Goal: Find specific page/section: Find specific page/section

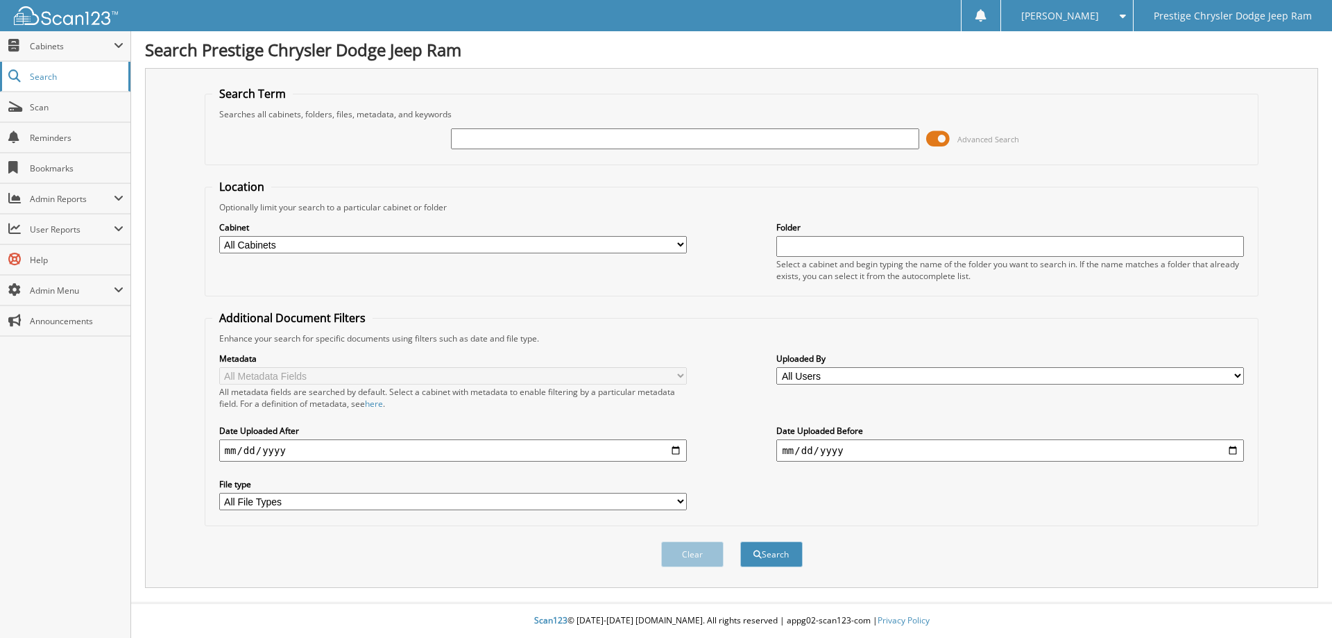
click at [35, 82] on span "Search" at bounding box center [76, 77] width 92 height 12
type input "114019"
click at [740, 541] on button "Search" at bounding box center [771, 554] width 62 height 26
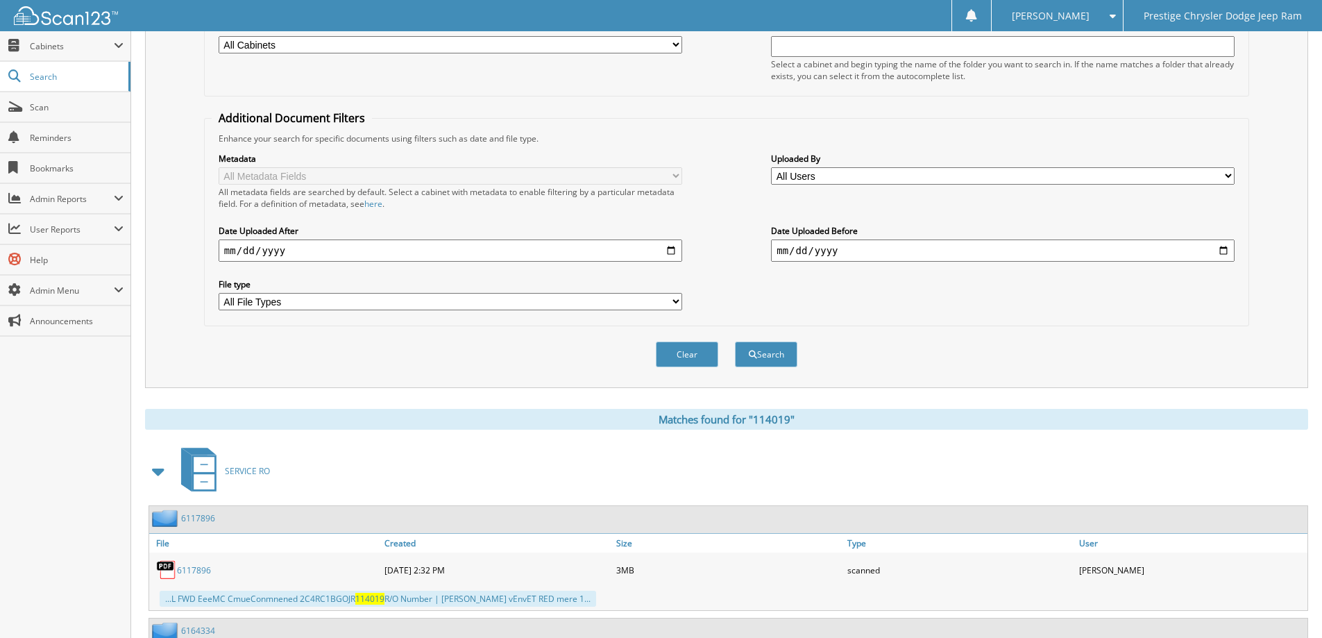
scroll to position [201, 0]
click at [161, 470] on span at bounding box center [158, 469] width 19 height 25
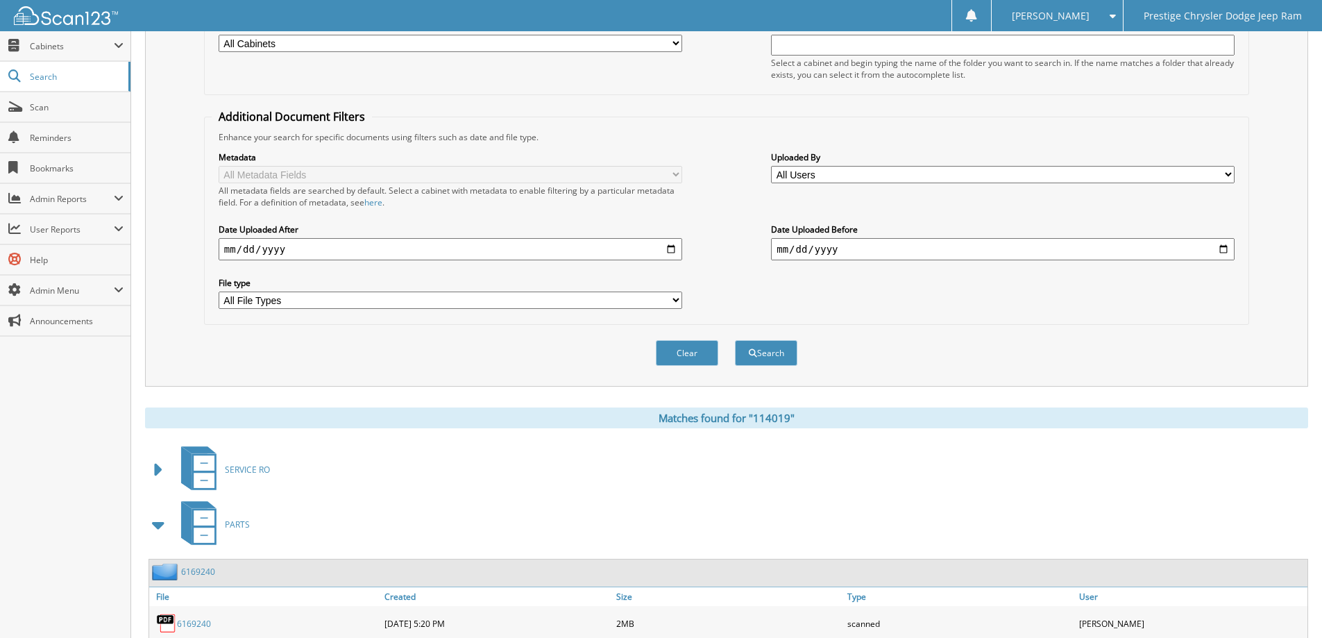
click at [157, 527] on span at bounding box center [158, 524] width 19 height 25
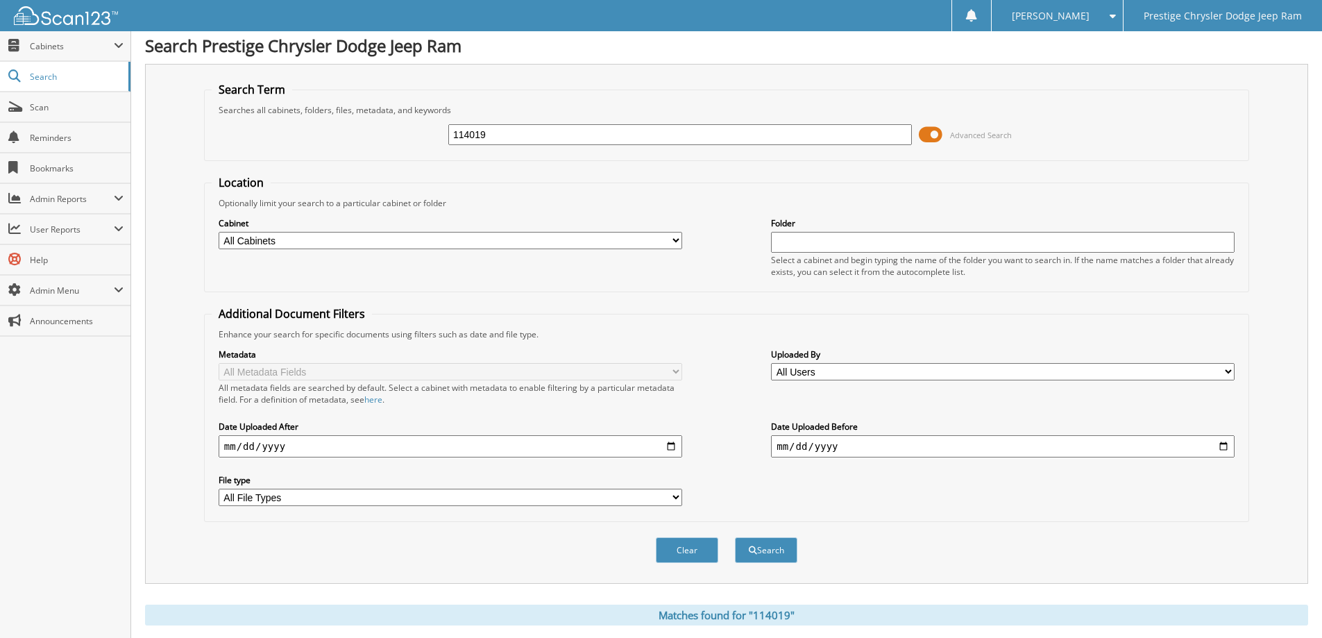
scroll to position [0, 0]
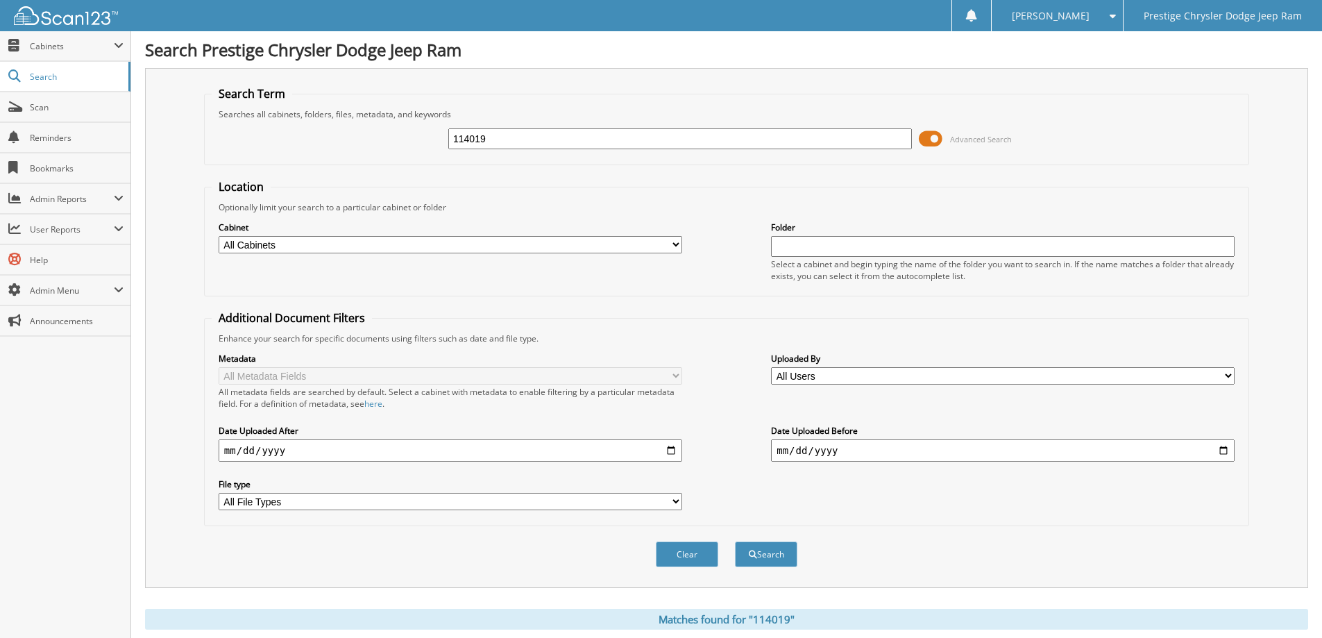
click at [501, 141] on input "114019" at bounding box center [680, 138] width 464 height 21
type input "114016P"
click at [735, 541] on button "Search" at bounding box center [766, 554] width 62 height 26
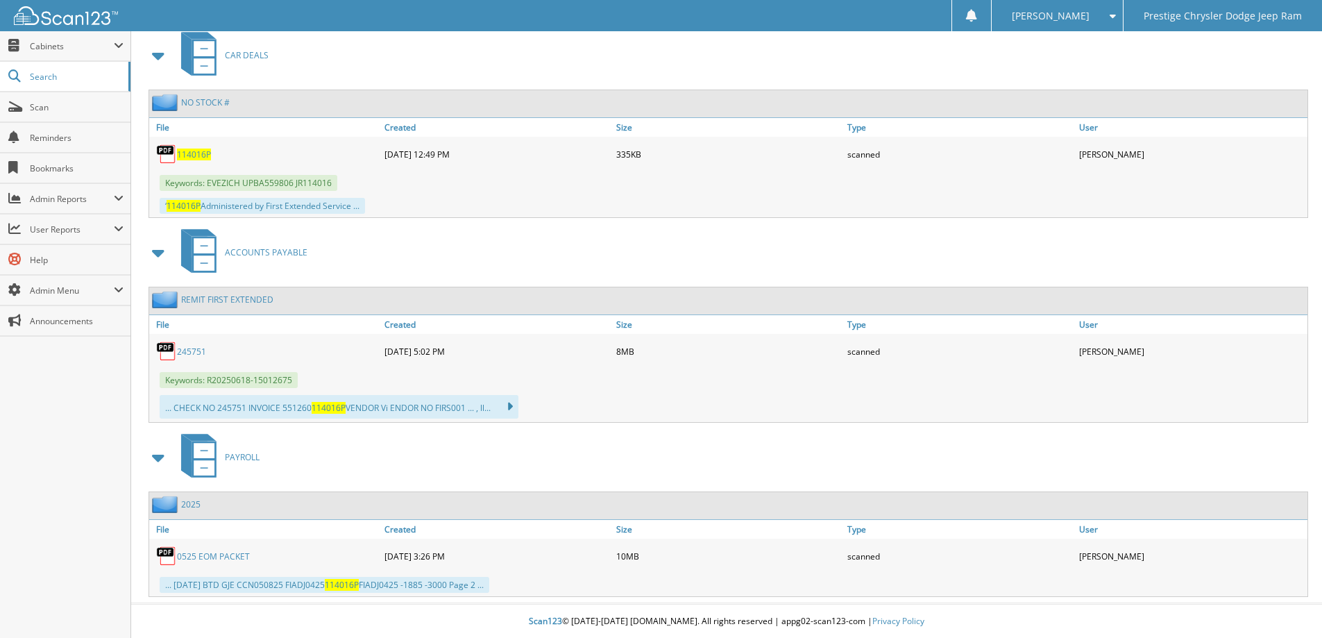
scroll to position [617, 0]
click at [180, 148] on link "114016P" at bounding box center [194, 154] width 34 height 12
click at [198, 153] on span "114016P" at bounding box center [194, 154] width 34 height 12
click at [219, 102] on link "NO STOCK #" at bounding box center [205, 102] width 49 height 12
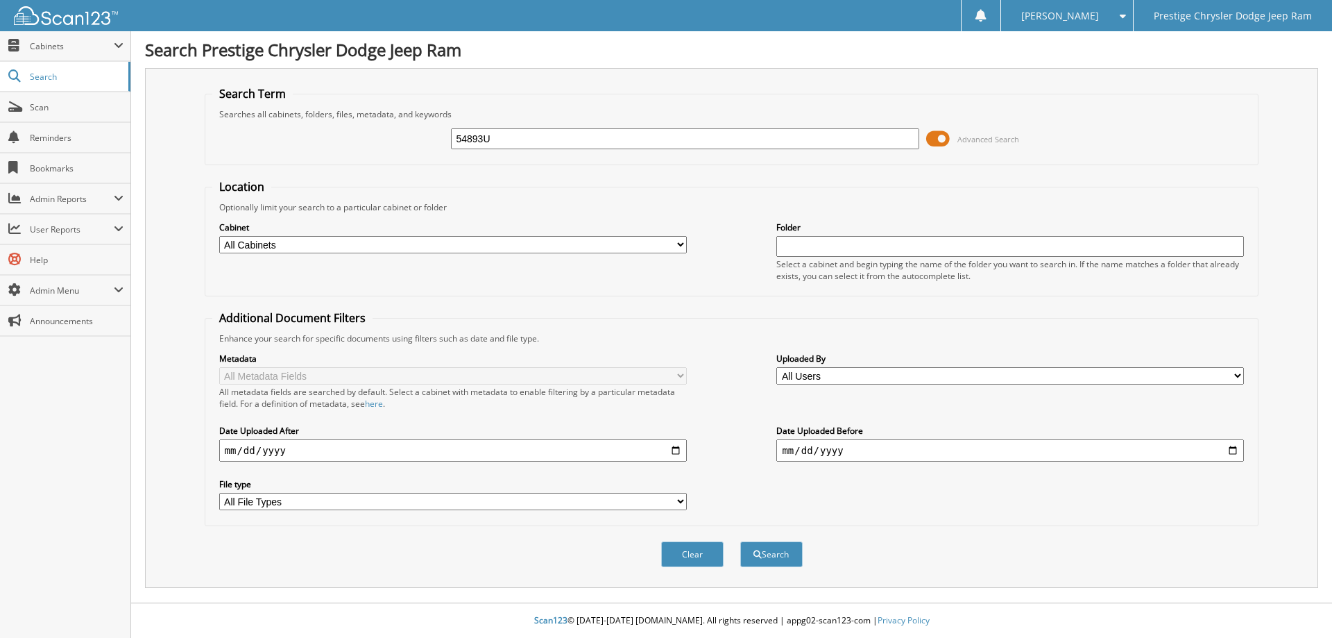
type input "54893U"
click at [740, 541] on button "Search" at bounding box center [771, 554] width 62 height 26
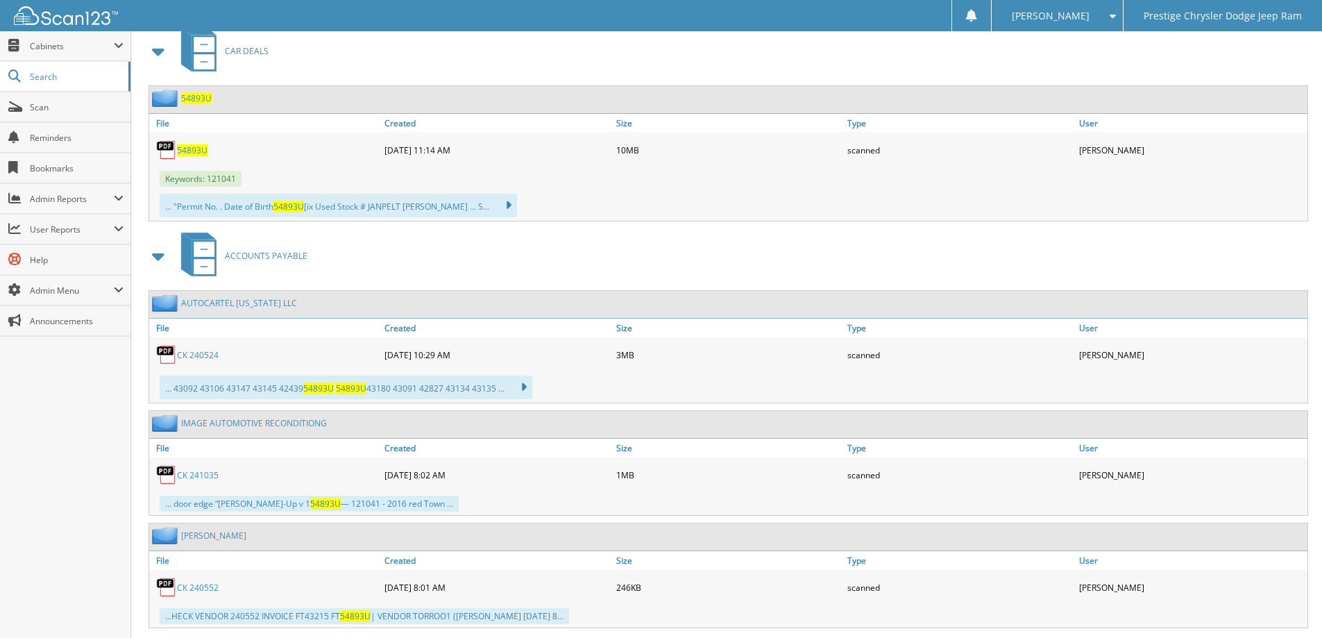
scroll to position [621, 0]
click at [194, 151] on span "54893U" at bounding box center [192, 149] width 31 height 12
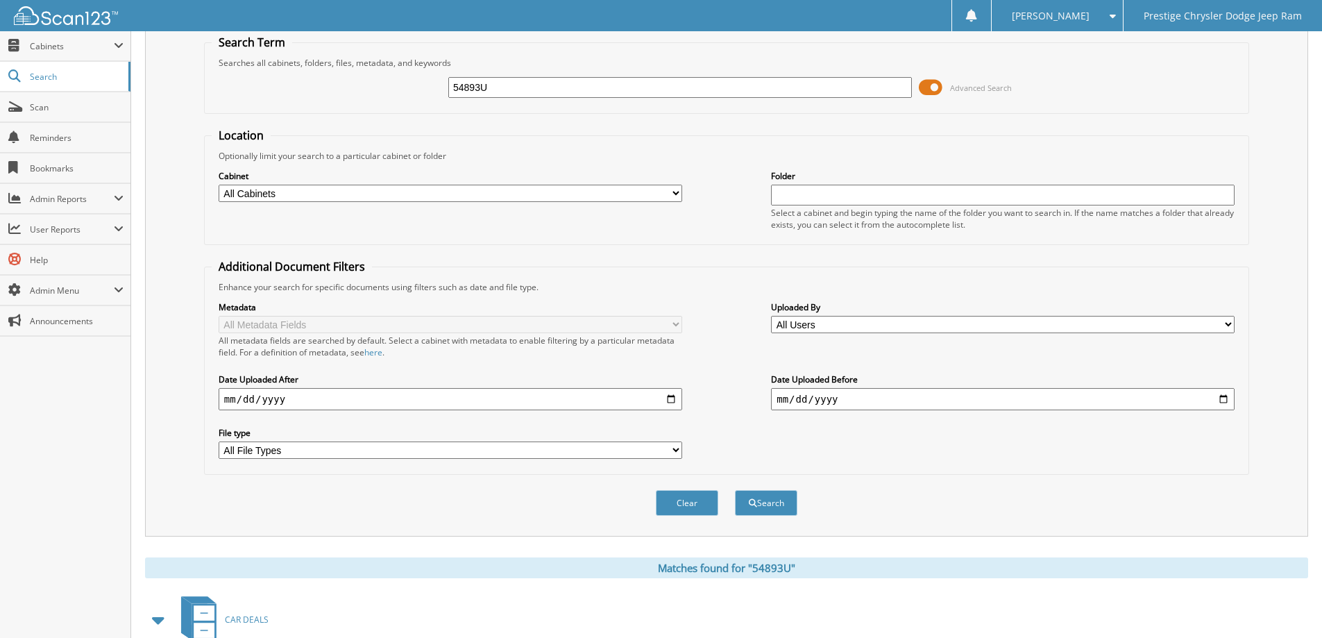
scroll to position [0, 0]
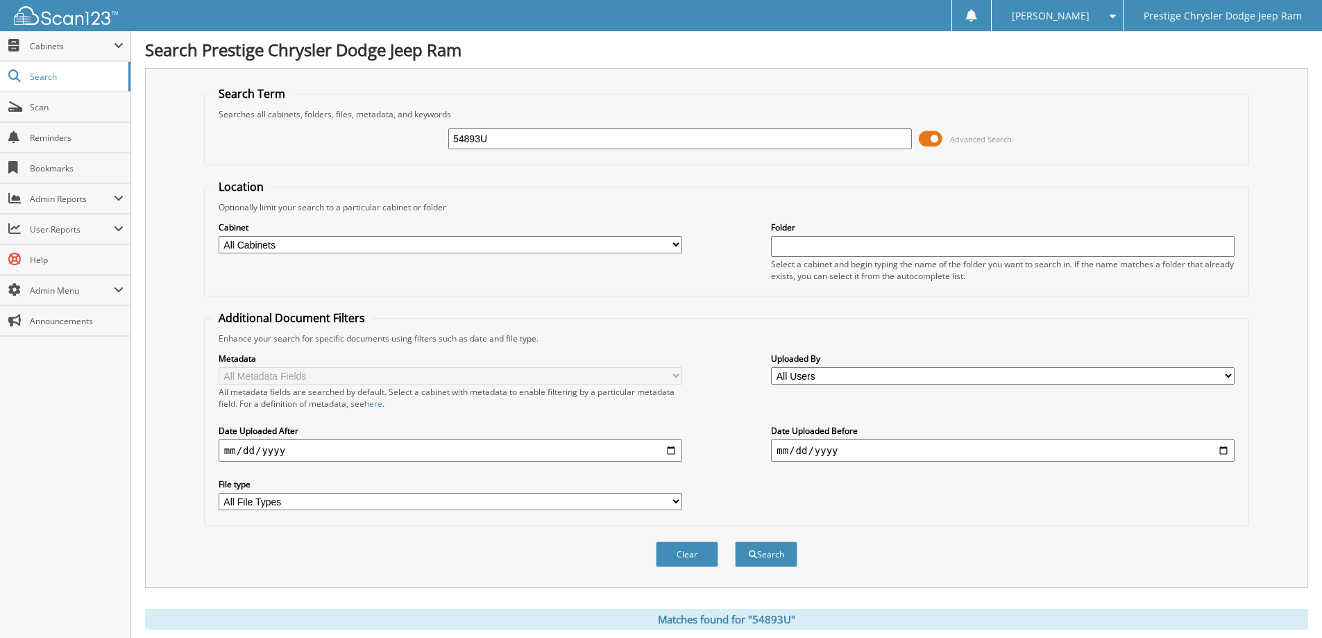
drag, startPoint x: 566, startPoint y: 139, endPoint x: 328, endPoint y: 184, distance: 242.1
click at [328, 184] on form "Search Term Searches all cabinets, folders, files, metadata, and keywords 54893…" at bounding box center [726, 334] width 1045 height 496
type input "53893U"
click at [735, 541] on button "Search" at bounding box center [766, 554] width 62 height 26
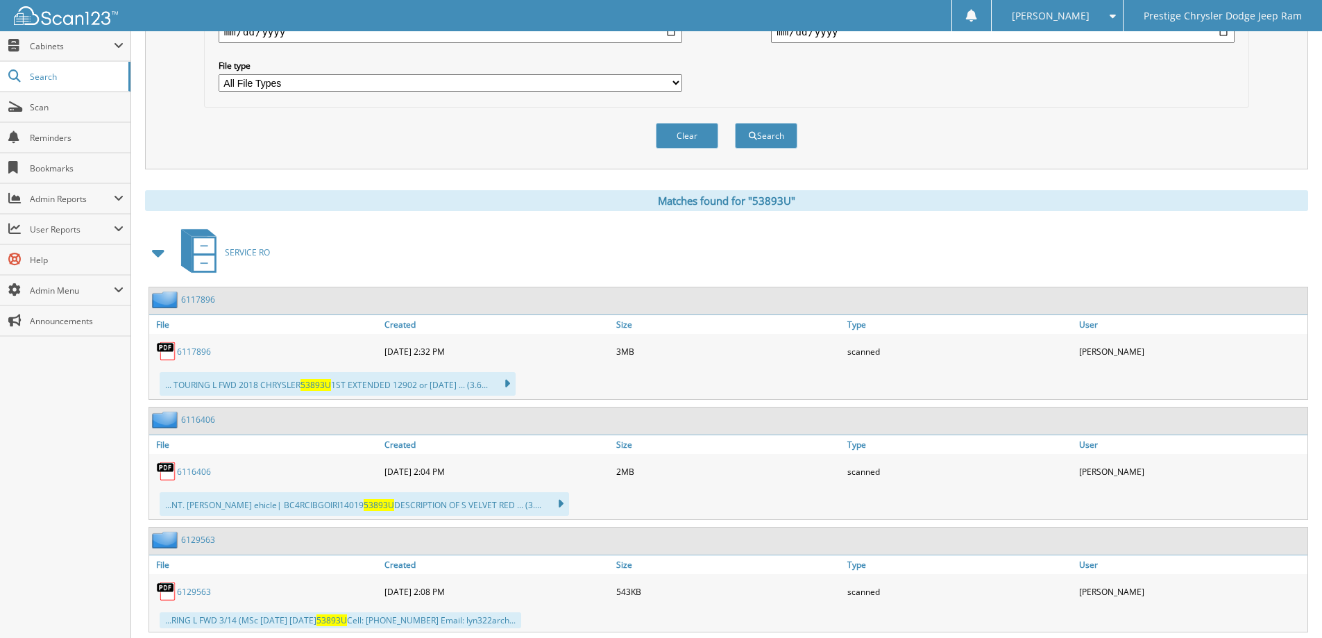
click at [155, 245] on span at bounding box center [158, 252] width 19 height 25
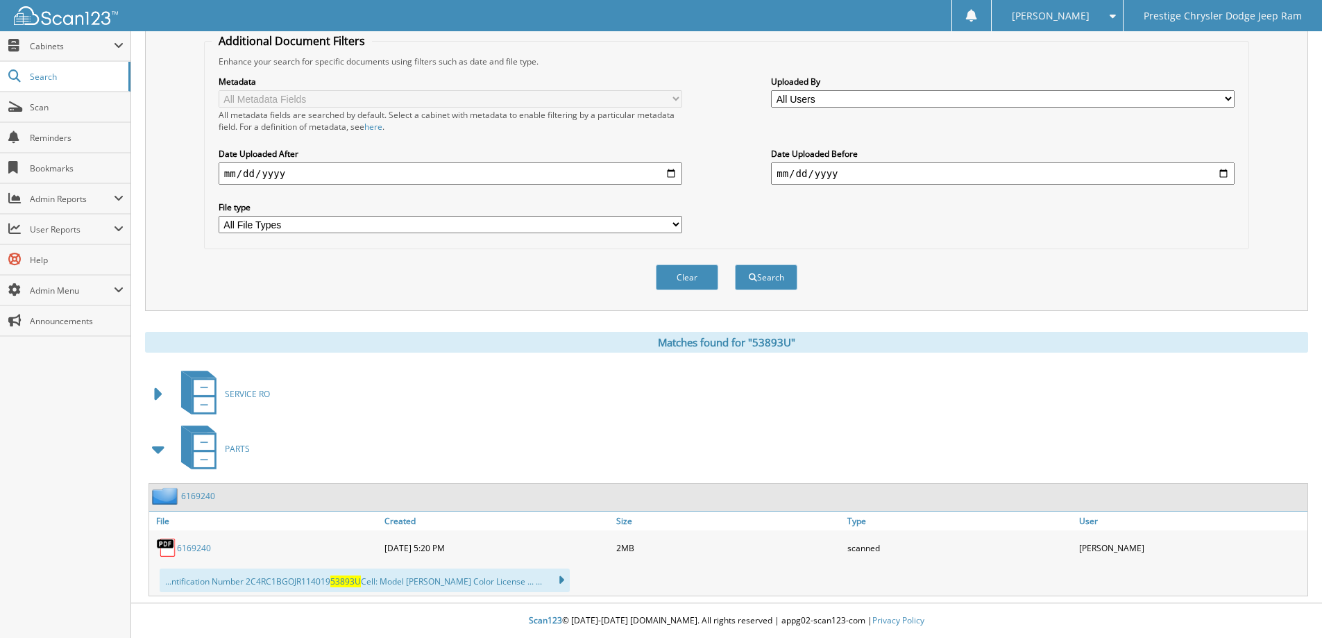
scroll to position [278, 0]
click at [160, 446] on span at bounding box center [158, 448] width 19 height 25
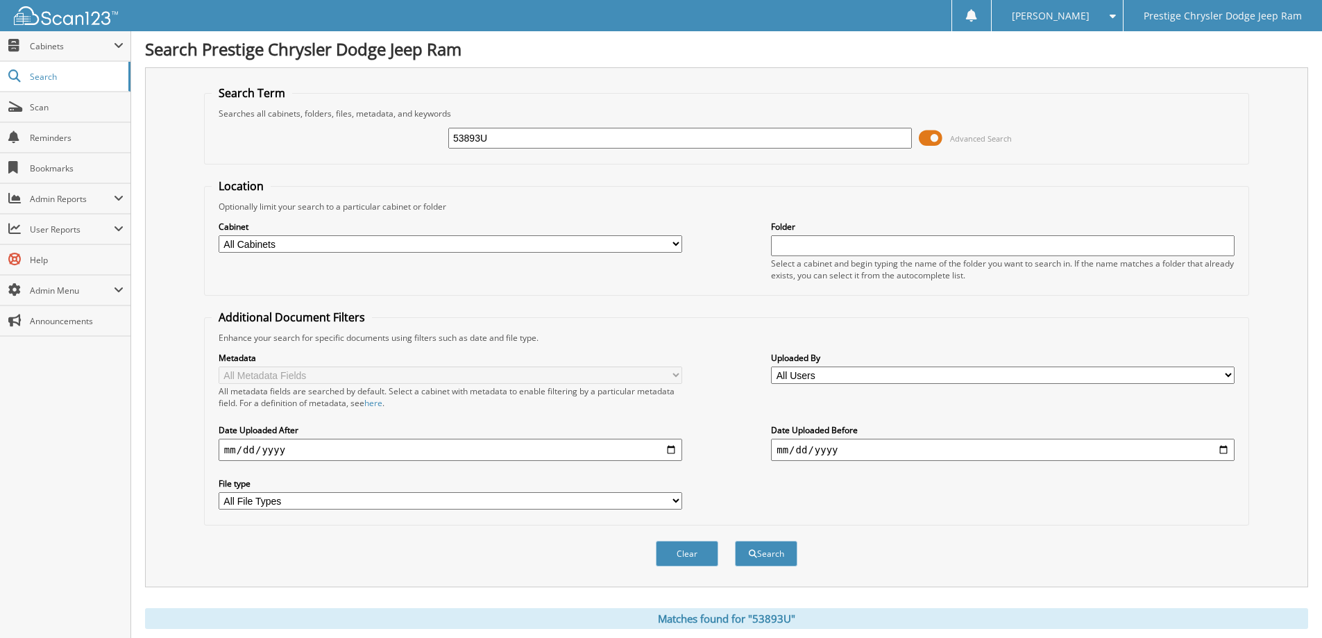
scroll to position [0, 0]
drag, startPoint x: 511, startPoint y: 135, endPoint x: 318, endPoint y: 181, distance: 198.3
click at [318, 181] on form "Search Term Searches all cabinets, folders, files, metadata, and keywords 53893…" at bounding box center [726, 334] width 1045 height 496
type input "114109"
click at [735, 541] on button "Search" at bounding box center [766, 554] width 62 height 26
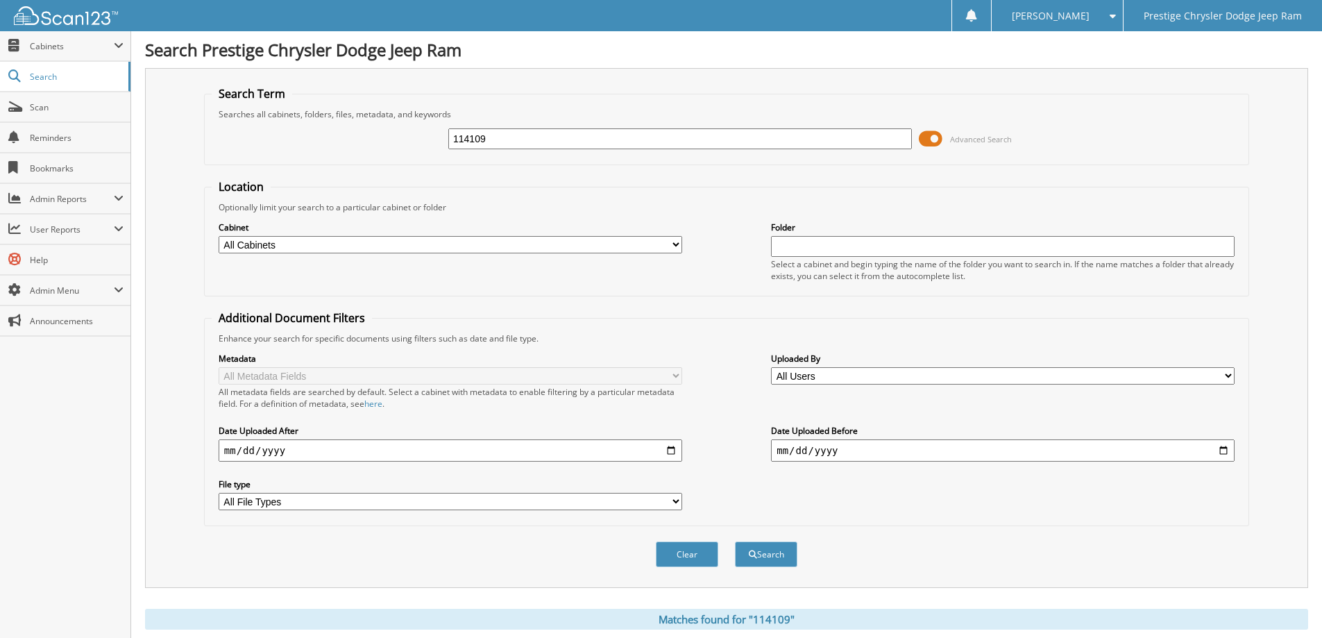
drag, startPoint x: 532, startPoint y: 137, endPoint x: 318, endPoint y: 158, distance: 214.0
click at [318, 158] on fieldset "Search Term Searches all cabinets, folders, files, metadata, and keywords 11410…" at bounding box center [726, 125] width 1045 height 79
type input "114019"
click at [735, 541] on button "Search" at bounding box center [766, 554] width 62 height 26
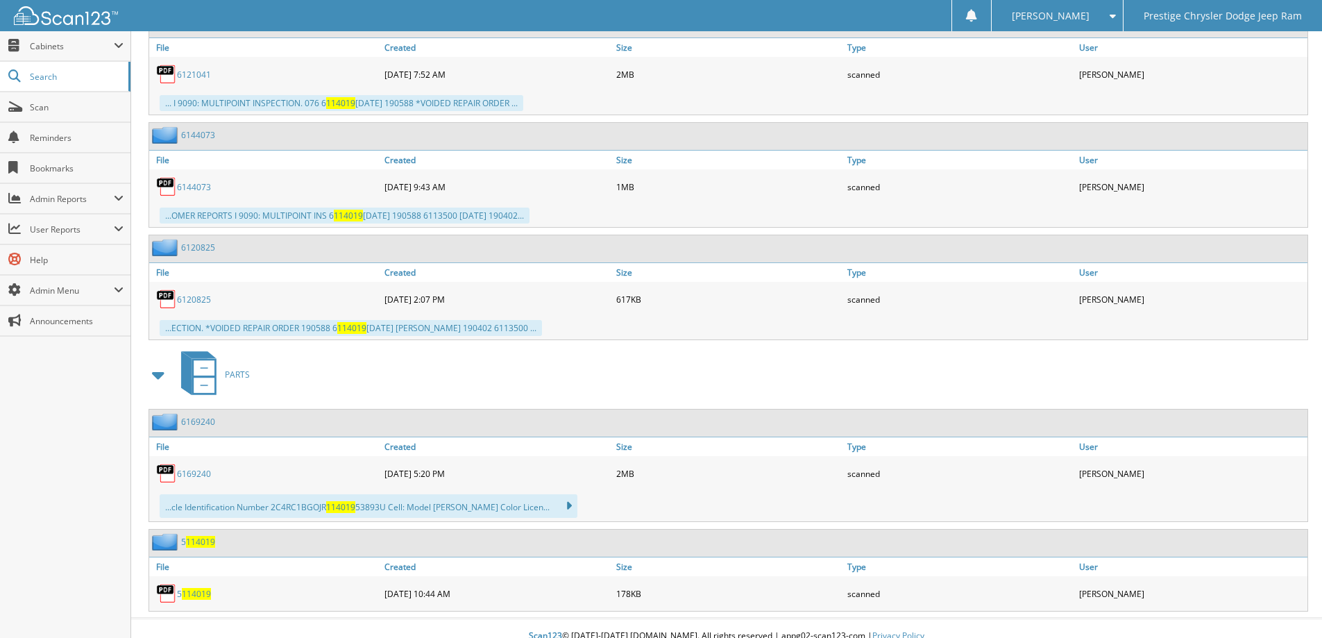
scroll to position [1889, 0]
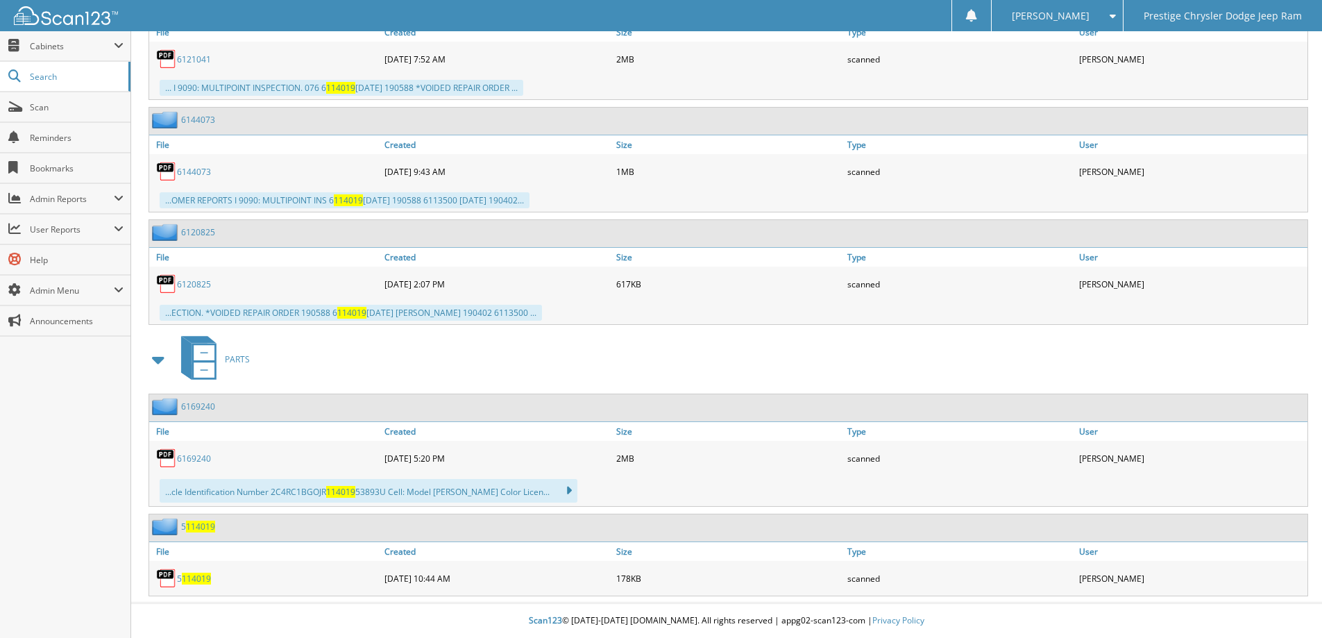
click at [164, 360] on span at bounding box center [158, 359] width 19 height 25
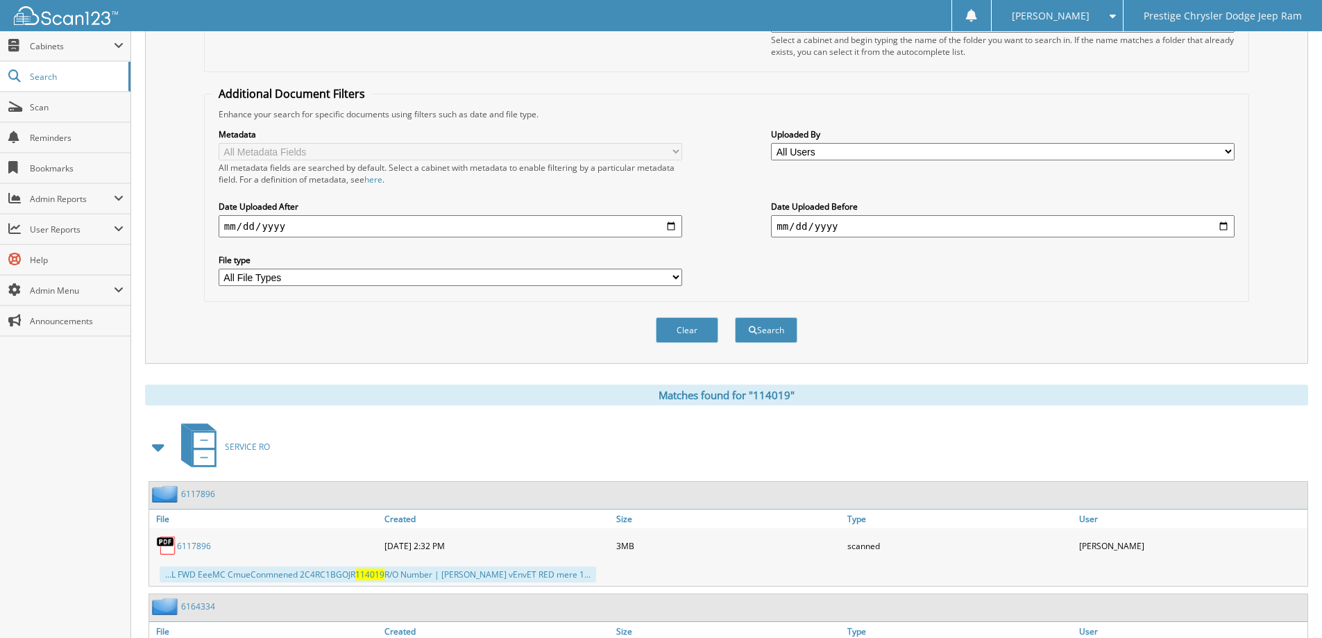
click at [158, 439] on span at bounding box center [158, 446] width 19 height 25
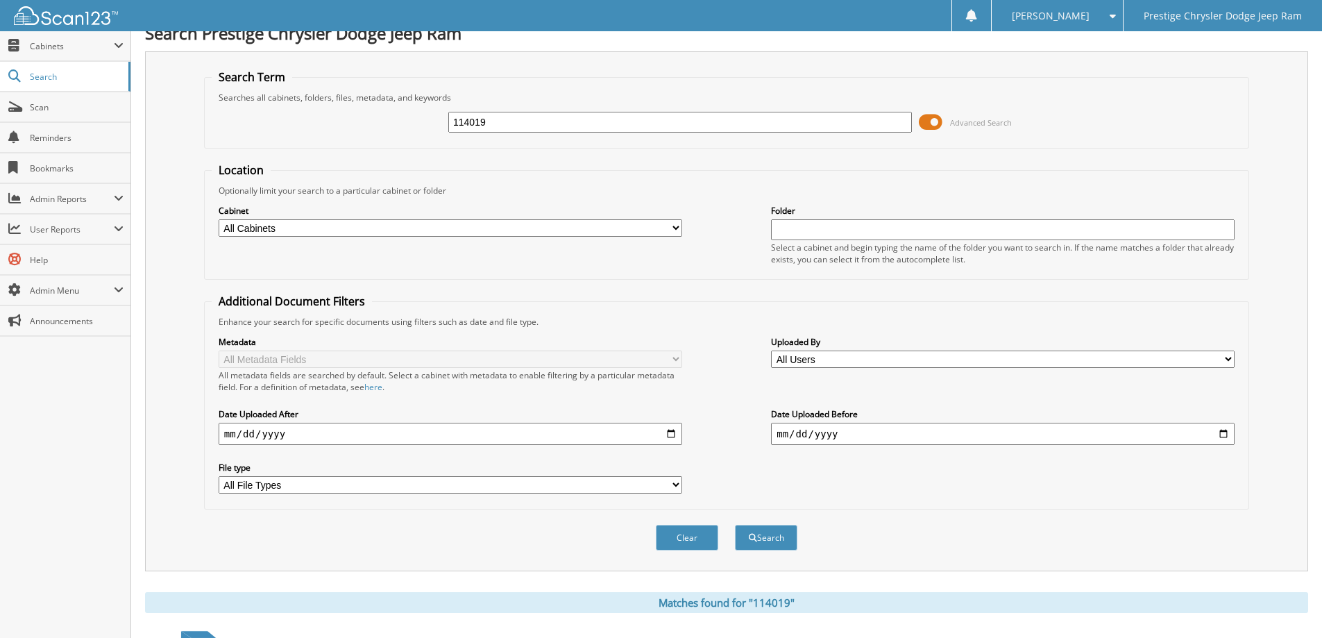
scroll to position [0, 0]
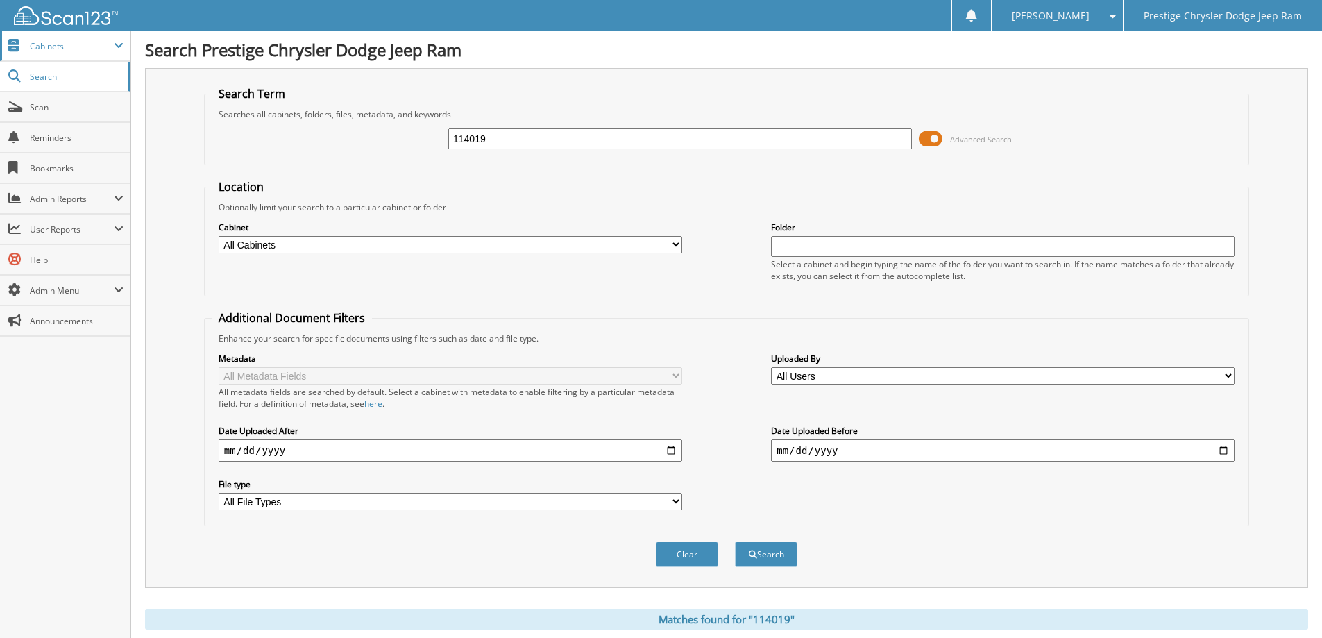
click at [49, 52] on span "Cabinets" at bounding box center [65, 46] width 130 height 30
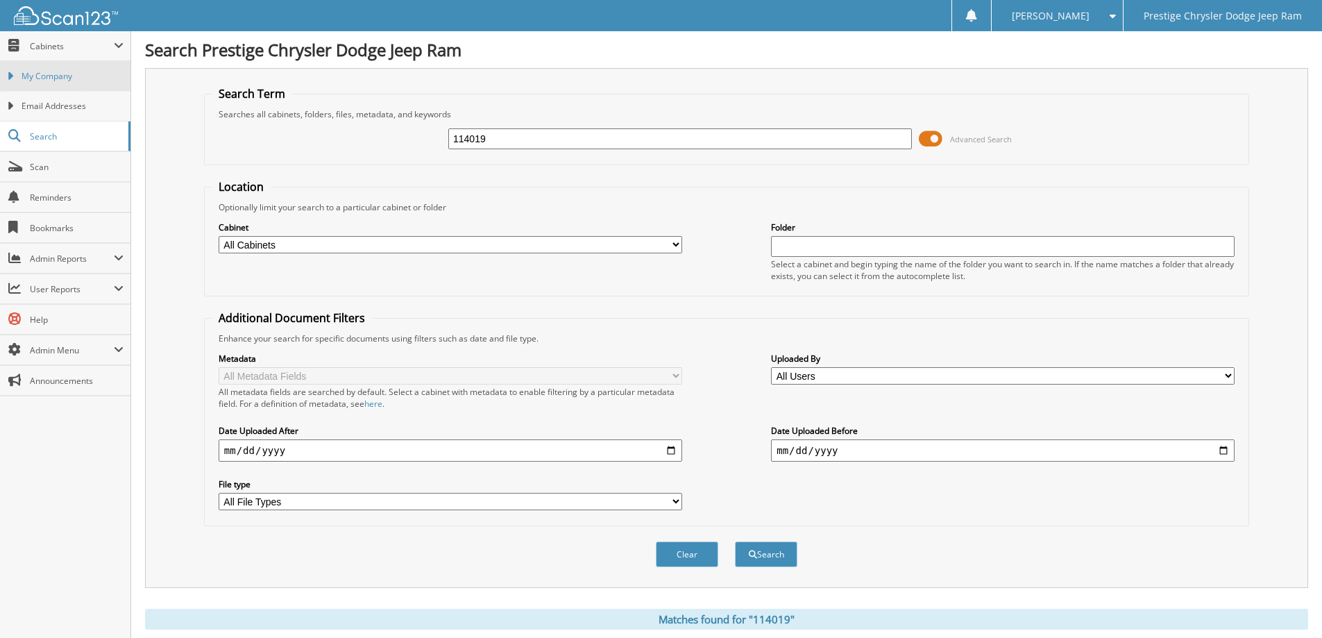
click at [51, 79] on span "My Company" at bounding box center [73, 76] width 102 height 12
